Goal: Navigation & Orientation: Find specific page/section

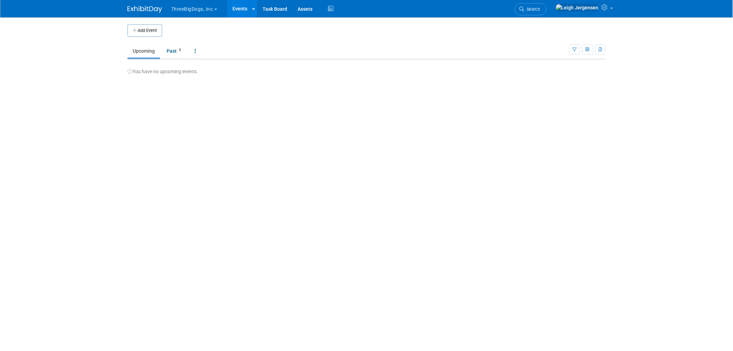
click at [187, 8] on button "ThreeBigDogs, Inc." at bounding box center [197, 7] width 55 height 15
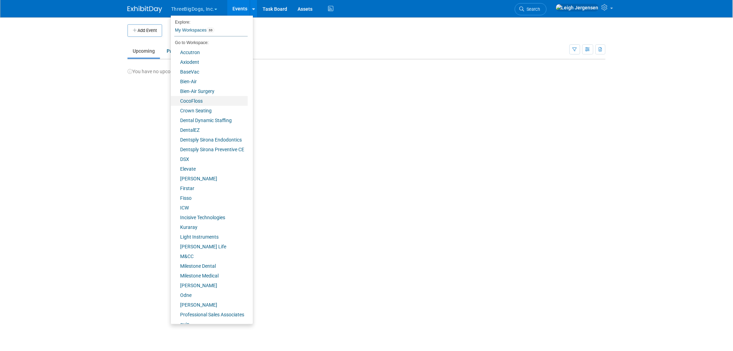
click at [189, 98] on link "CocoFloss" at bounding box center [209, 101] width 77 height 10
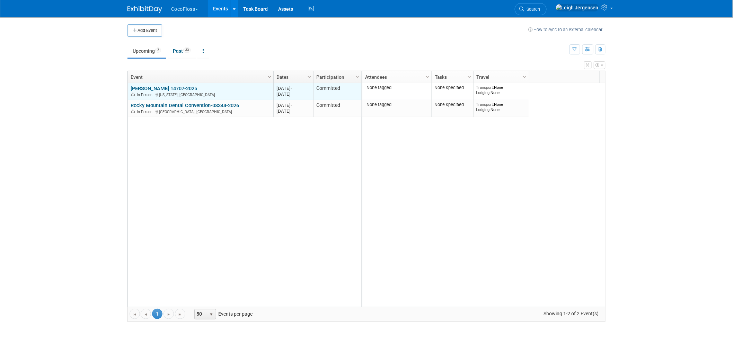
click at [183, 86] on link "[PERSON_NAME] 14707-2025" at bounding box center [164, 88] width 67 height 6
